Goal: Information Seeking & Learning: Understand process/instructions

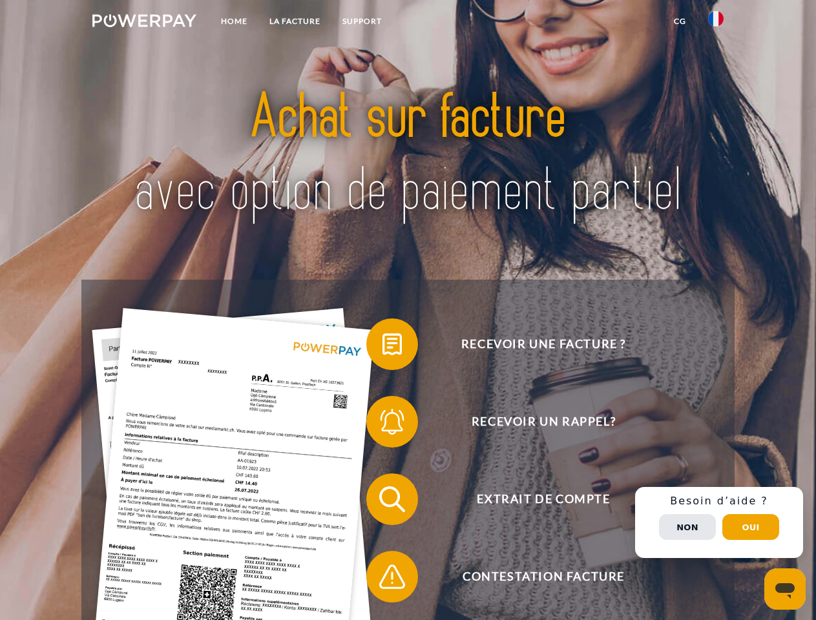
click at [144, 23] on img at bounding box center [144, 20] width 104 height 13
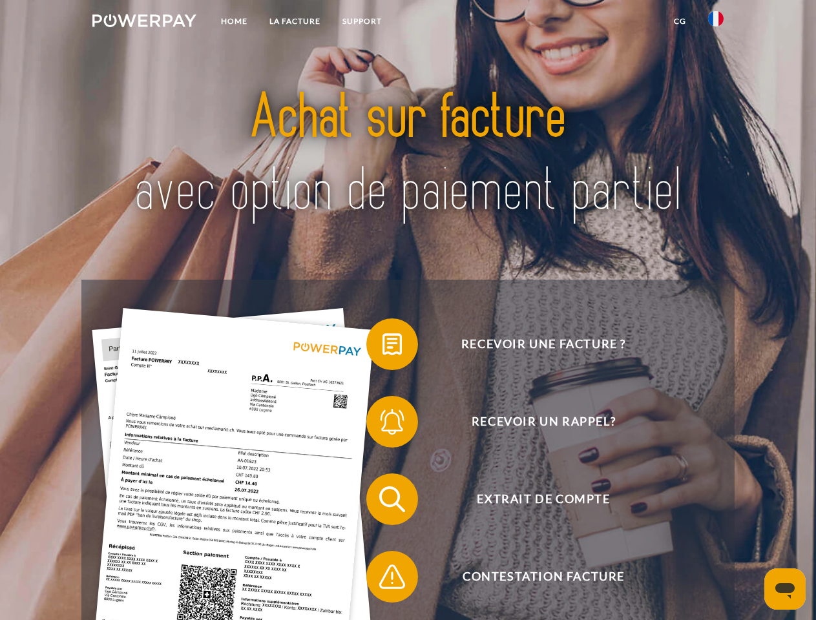
click at [716, 23] on img at bounding box center [716, 19] width 16 height 16
click at [680, 21] on link "CG" at bounding box center [680, 21] width 34 height 23
click at [382, 347] on span at bounding box center [372, 344] width 65 height 65
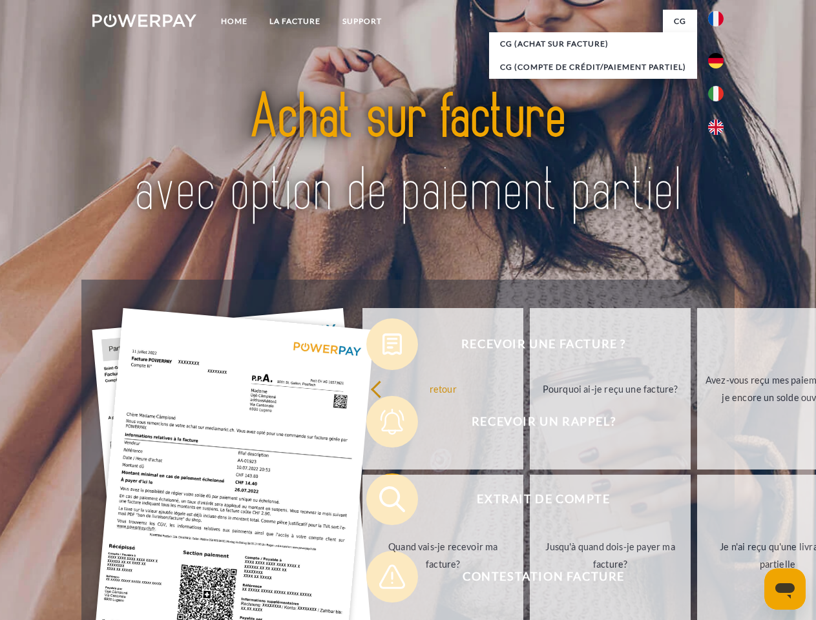
click at [382, 424] on div "Recevoir une facture ? Recevoir un rappel? Extrait de compte retour" at bounding box center [407, 538] width 652 height 517
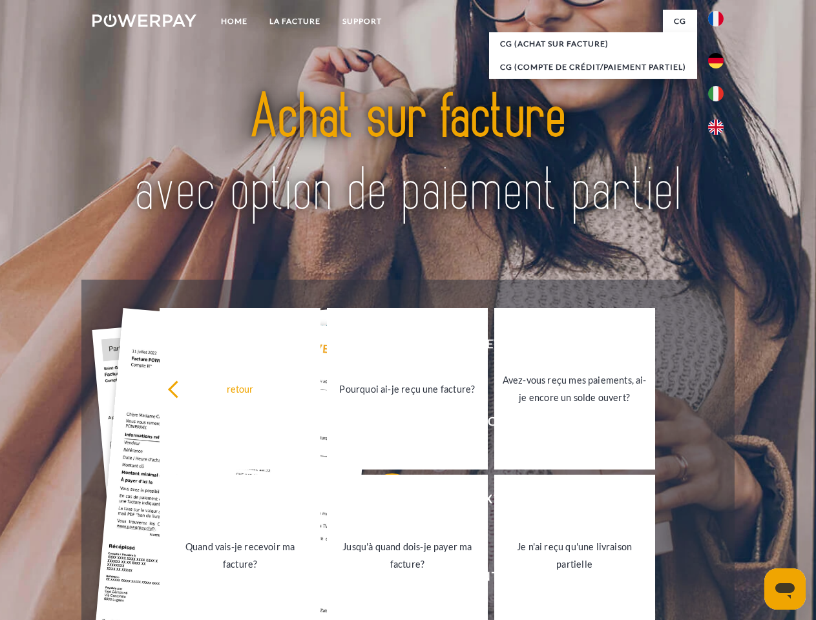
click at [382, 502] on link "Jusqu'à quand dois-je payer ma facture?" at bounding box center [407, 556] width 161 height 162
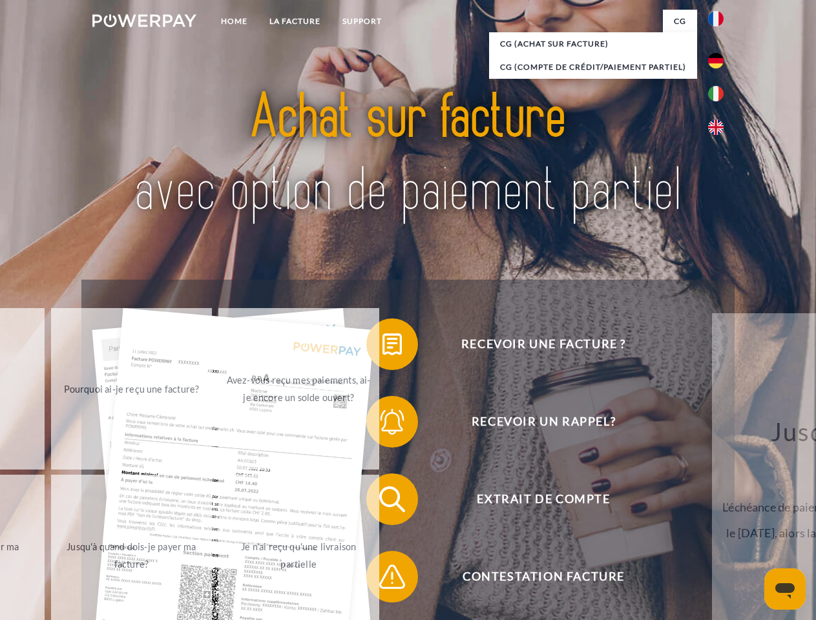
click at [382, 579] on span at bounding box center [372, 577] width 65 height 65
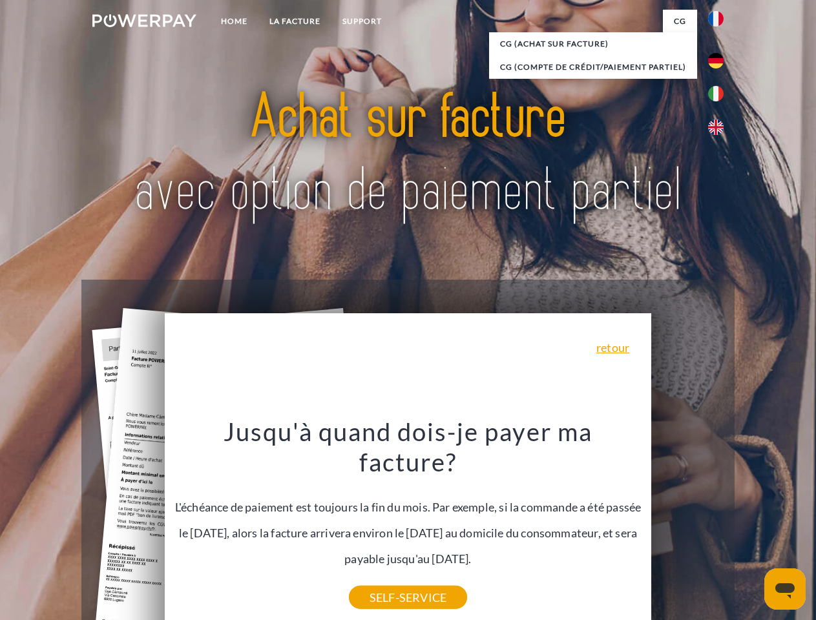
click at [719, 523] on div "Recevoir une facture ? Recevoir un rappel? Extrait de compte retour" at bounding box center [407, 538] width 652 height 517
click at [687, 525] on span "Extrait de compte" at bounding box center [543, 500] width 317 height 52
click at [751, 527] on header "Home LA FACTURE Support" at bounding box center [408, 446] width 816 height 892
